Goal: Transaction & Acquisition: Download file/media

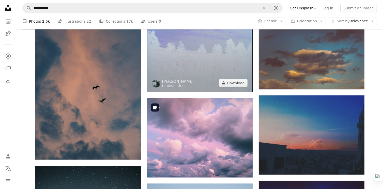
scroll to position [25673, 0]
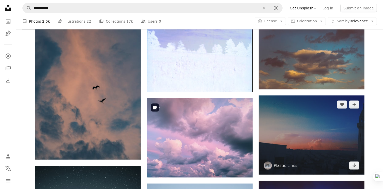
click at [296, 135] on img at bounding box center [312, 135] width 106 height 79
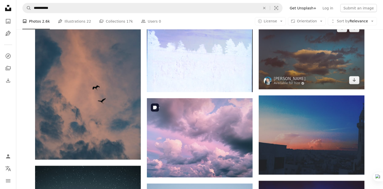
click at [341, 79] on img at bounding box center [312, 54] width 106 height 70
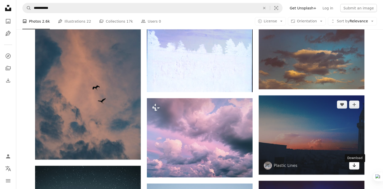
click at [353, 169] on icon "Arrow pointing down" at bounding box center [355, 166] width 4 height 6
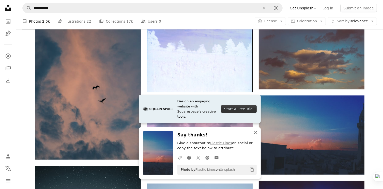
click at [256, 134] on icon "An X shape" at bounding box center [256, 132] width 6 height 6
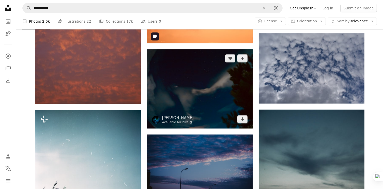
scroll to position [27275, 0]
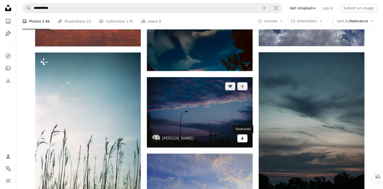
click at [244, 142] on link "Arrow pointing down" at bounding box center [243, 139] width 10 height 8
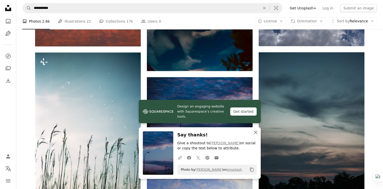
click at [255, 131] on icon "An X shape" at bounding box center [256, 132] width 6 height 6
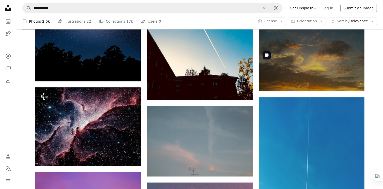
scroll to position [29132, 0]
